Goal: Find specific page/section

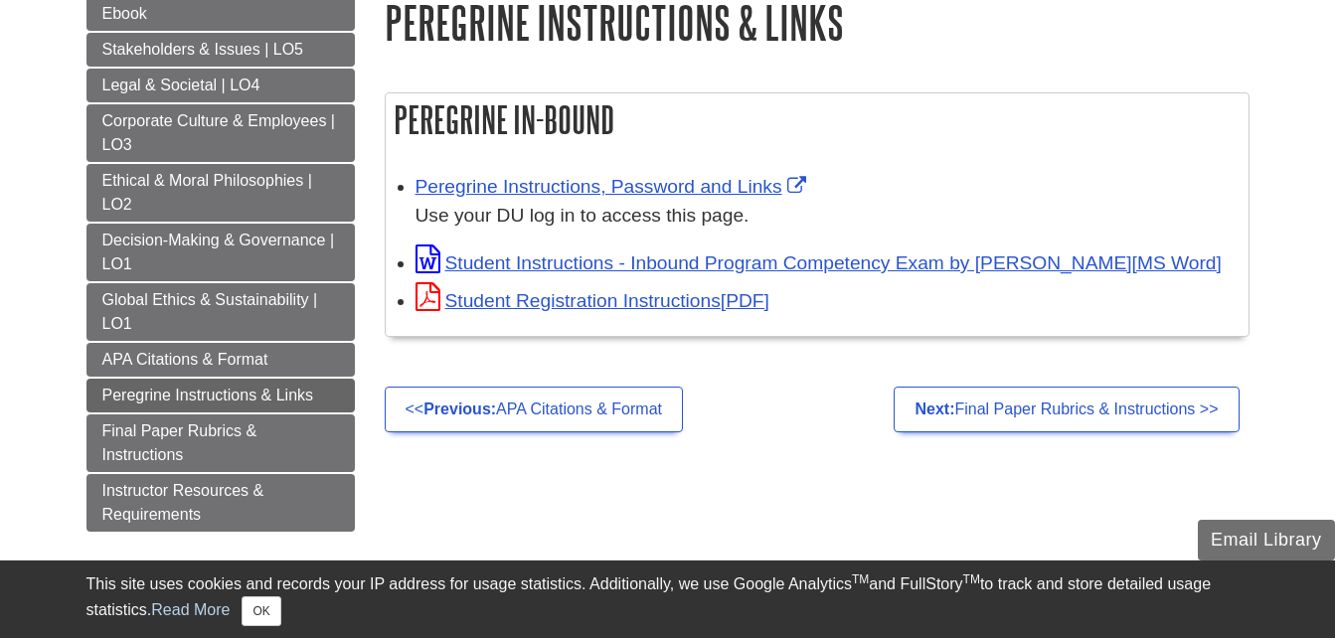
scroll to position [298, 0]
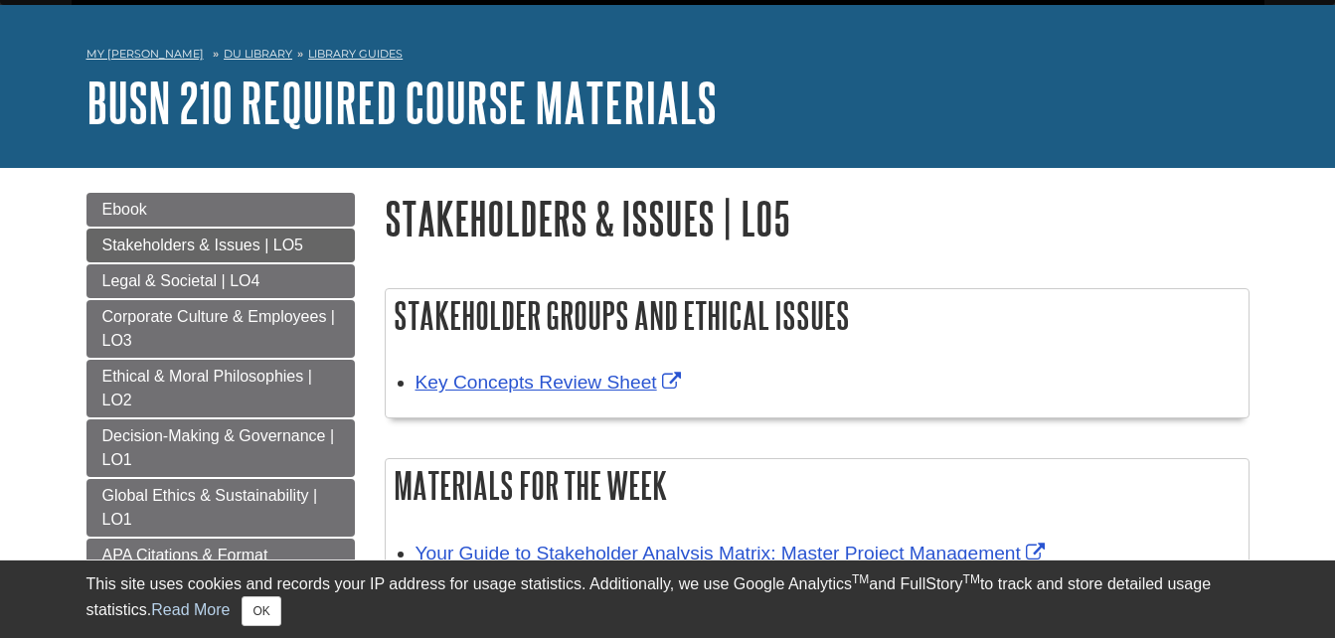
scroll to position [99, 0]
